Goal: Information Seeking & Learning: Learn about a topic

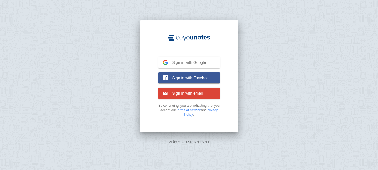
click at [206, 64] on button "Sign in with Google Google" at bounding box center [188, 62] width 61 height 11
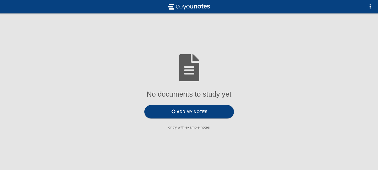
click at [183, 129] on small "or try with example notes" at bounding box center [189, 127] width 378 height 4
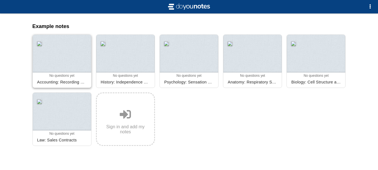
click at [48, 72] on div at bounding box center [62, 54] width 58 height 38
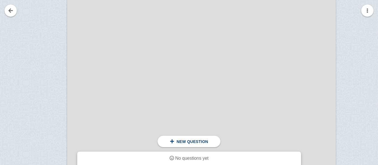
scroll to position [295, 0]
